Goal: Transaction & Acquisition: Book appointment/travel/reservation

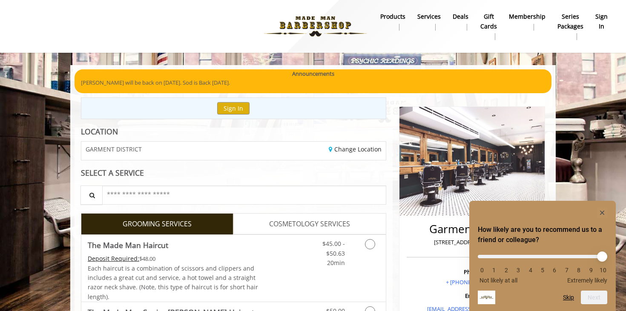
click at [605, 210] on rect "Hide survey" at bounding box center [602, 213] width 10 height 10
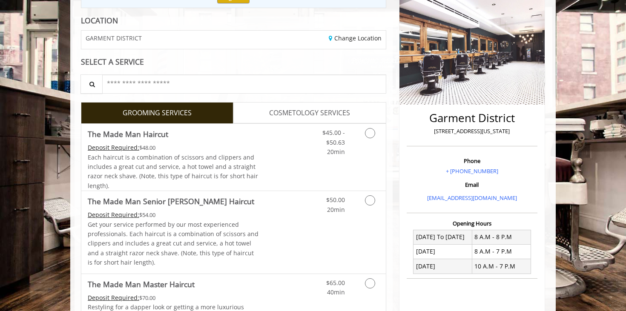
scroll to position [118, 0]
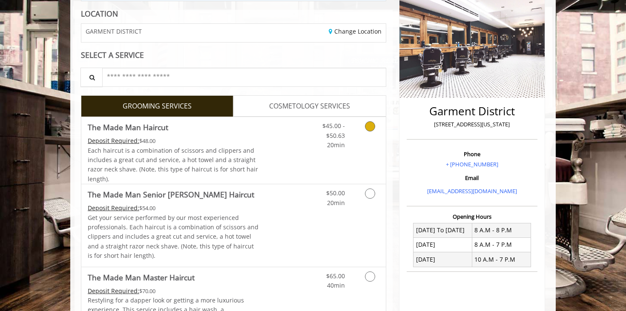
click at [303, 146] on div "$45.00 - $50.63 20min" at bounding box center [327, 133] width 48 height 33
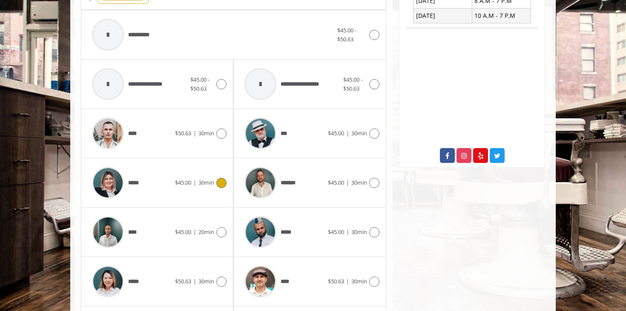
scroll to position [359, 0]
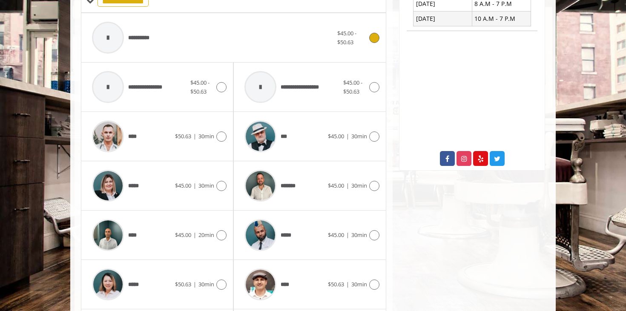
click at [178, 40] on div "**********" at bounding box center [213, 37] width 250 height 40
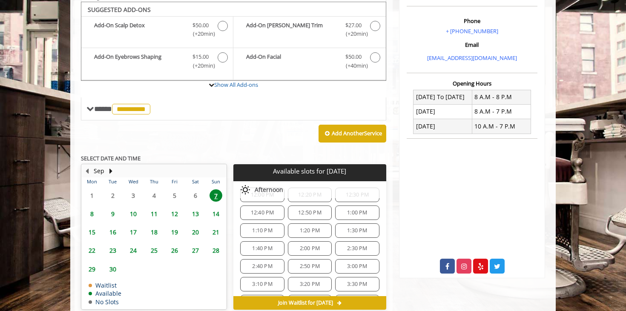
scroll to position [95, 0]
click at [357, 213] on span "1:00 PM" at bounding box center [357, 216] width 20 height 7
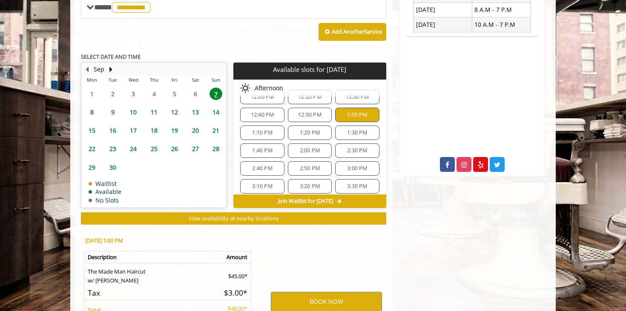
scroll to position [440, 0]
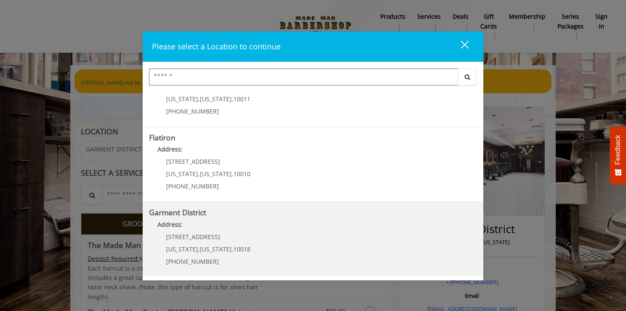
scroll to position [188, 0]
click at [236, 229] on District "Address:" at bounding box center [313, 228] width 328 height 14
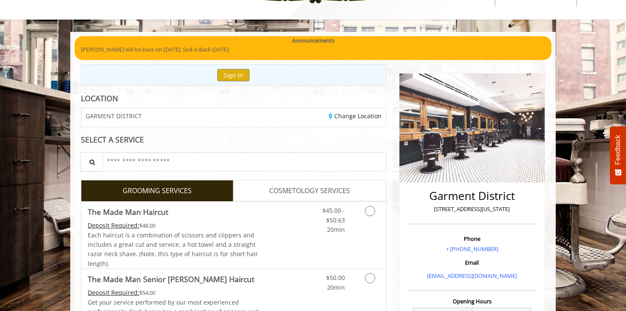
scroll to position [92, 0]
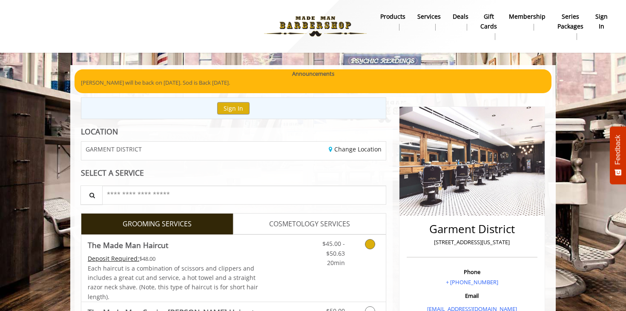
click at [240, 276] on span "Each haircut is a combination of scissors and clippers and includes a great cut…" at bounding box center [173, 283] width 170 height 37
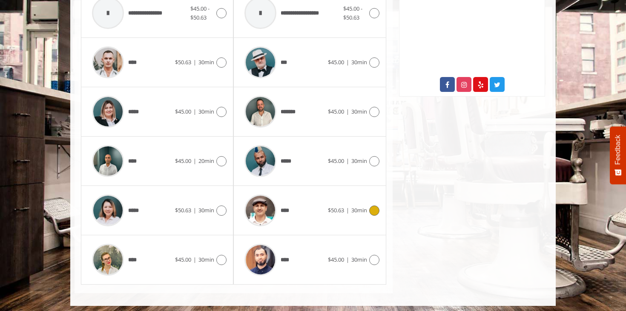
scroll to position [413, 0]
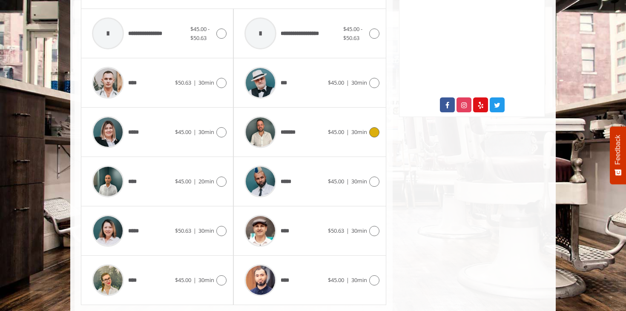
click at [310, 142] on div "*******" at bounding box center [283, 132] width 87 height 40
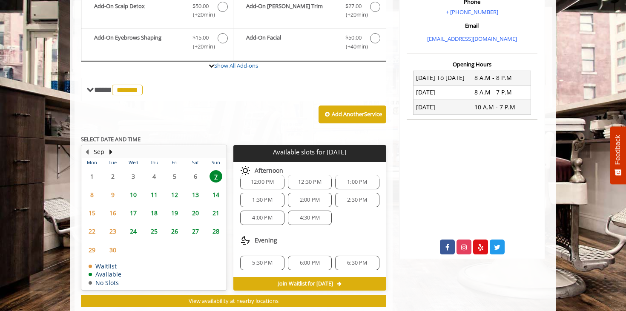
scroll to position [274, 0]
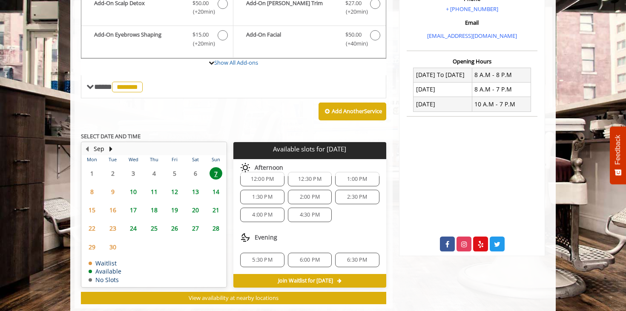
click at [258, 212] on span "4:00 PM" at bounding box center [262, 215] width 20 height 7
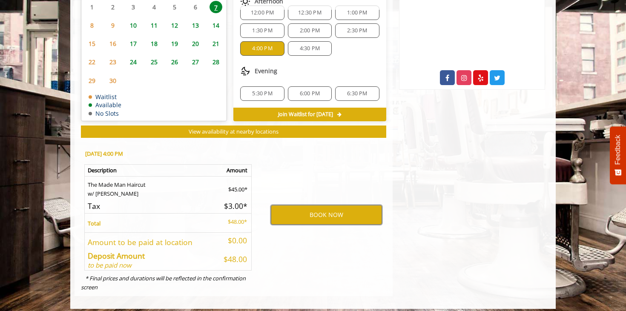
scroll to position [440, 0]
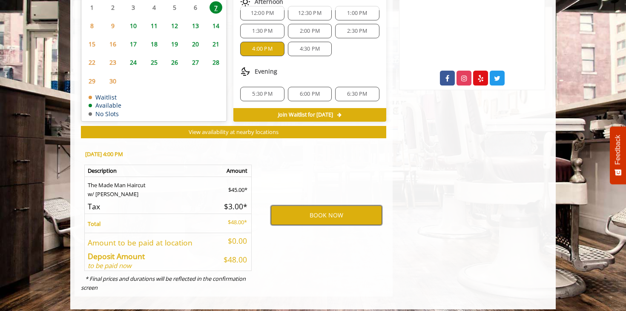
click at [306, 212] on button "BOOK NOW" at bounding box center [326, 216] width 111 height 20
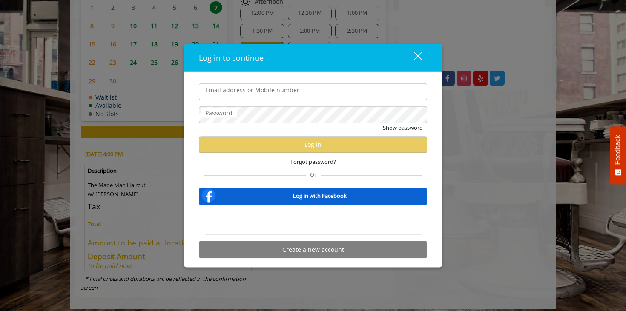
click at [278, 90] on input "Email address or Mobile number" at bounding box center [313, 91] width 228 height 17
type input "*"
type input "**********"
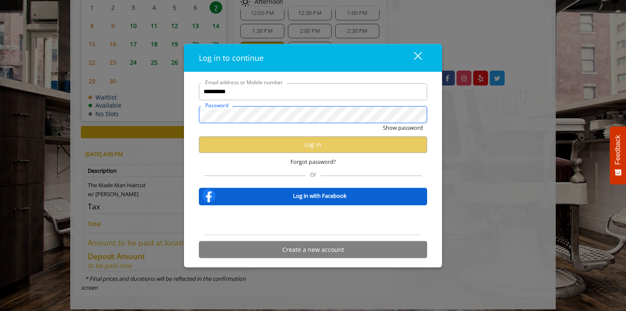
scroll to position [0, 0]
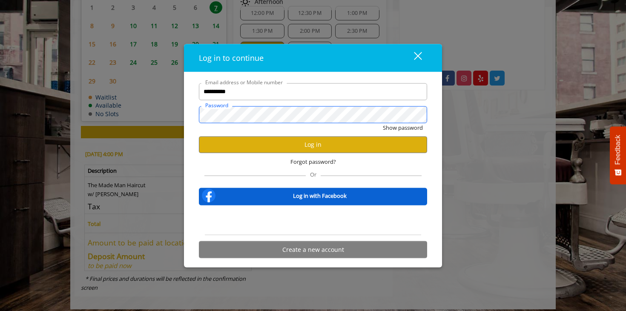
click at [403, 128] on button "Show password" at bounding box center [403, 127] width 40 height 9
click at [320, 146] on button "Log in" at bounding box center [313, 144] width 228 height 17
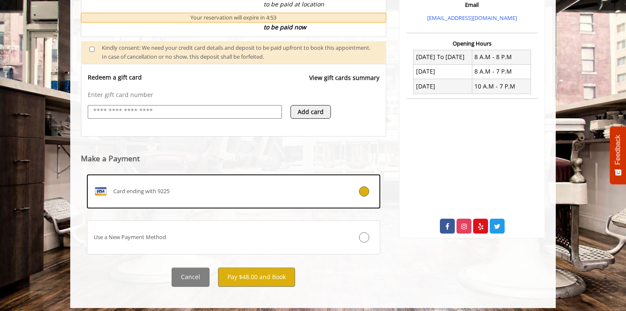
scroll to position [291, 0]
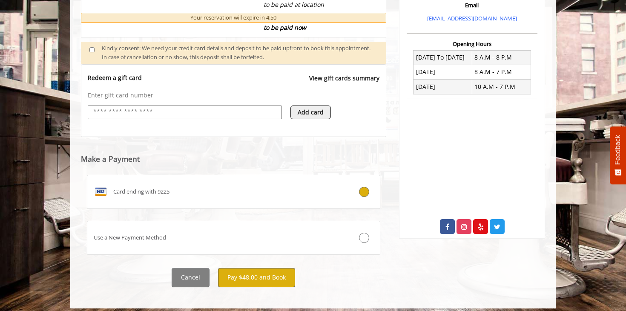
click at [272, 273] on button "Pay $48.00 and Book" at bounding box center [256, 277] width 77 height 19
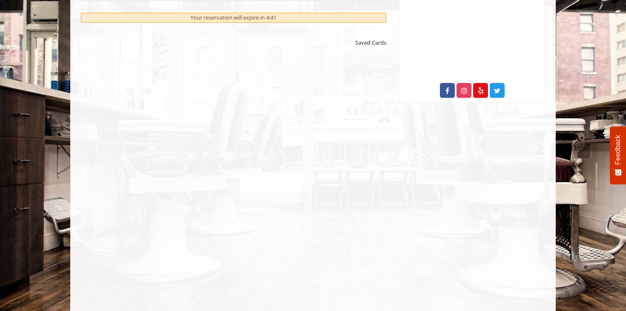
scroll to position [429, 0]
